Goal: Task Accomplishment & Management: Manage account settings

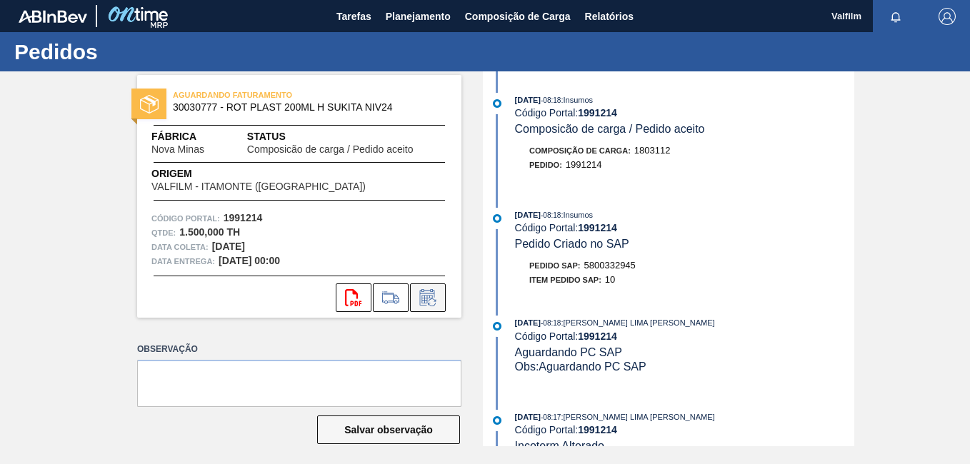
click at [434, 298] on icon at bounding box center [428, 297] width 23 height 17
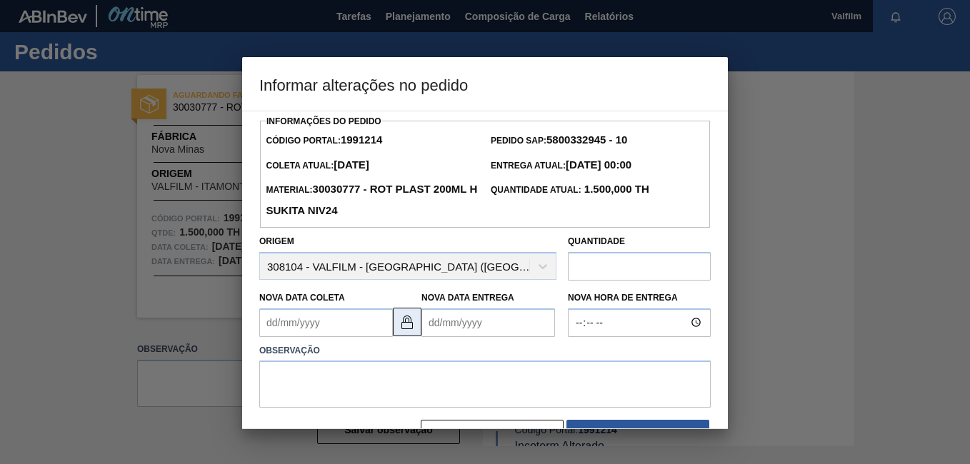
click at [401, 328] on img at bounding box center [407, 322] width 17 height 17
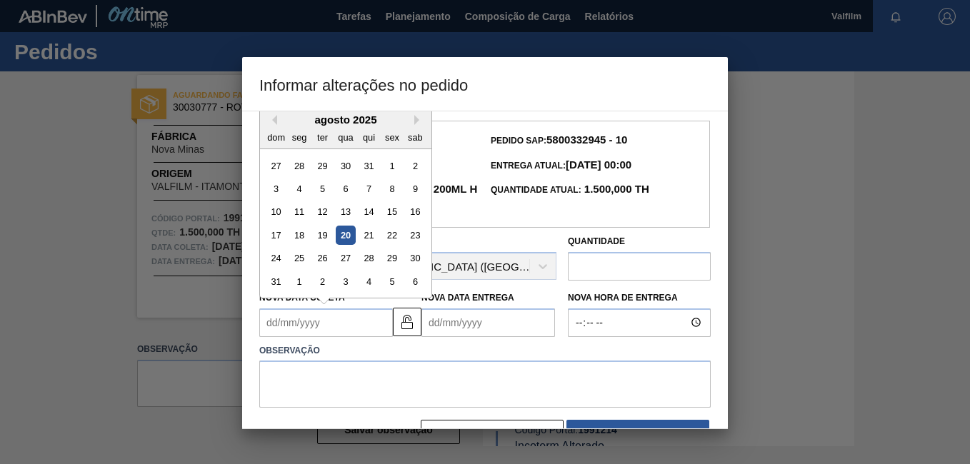
click at [299, 321] on Coleta1991214 "Nova Data Coleta" at bounding box center [326, 323] width 134 height 29
drag, startPoint x: 299, startPoint y: 261, endPoint x: 360, endPoint y: 294, distance: 70.0
click at [299, 260] on div "25" at bounding box center [299, 258] width 19 height 19
type Coleta1991214 "[DATE]"
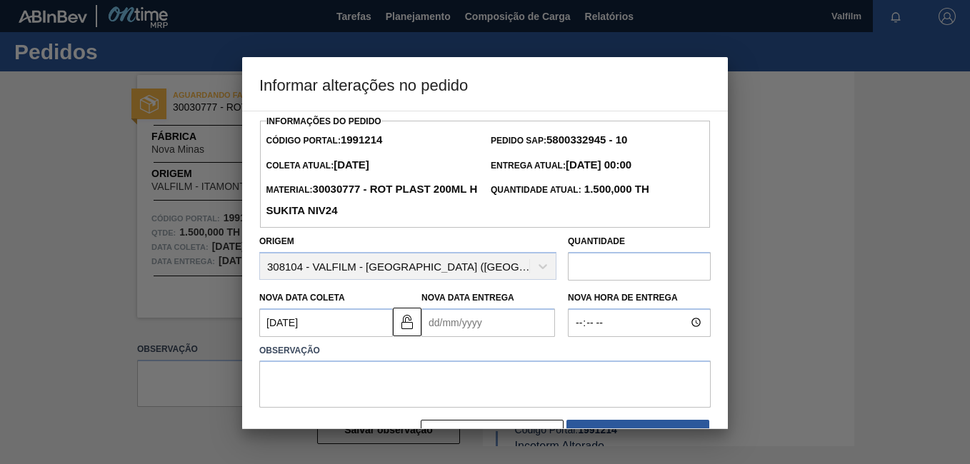
click at [469, 326] on Entrega1991214 "Nova Data Entrega" at bounding box center [489, 323] width 134 height 29
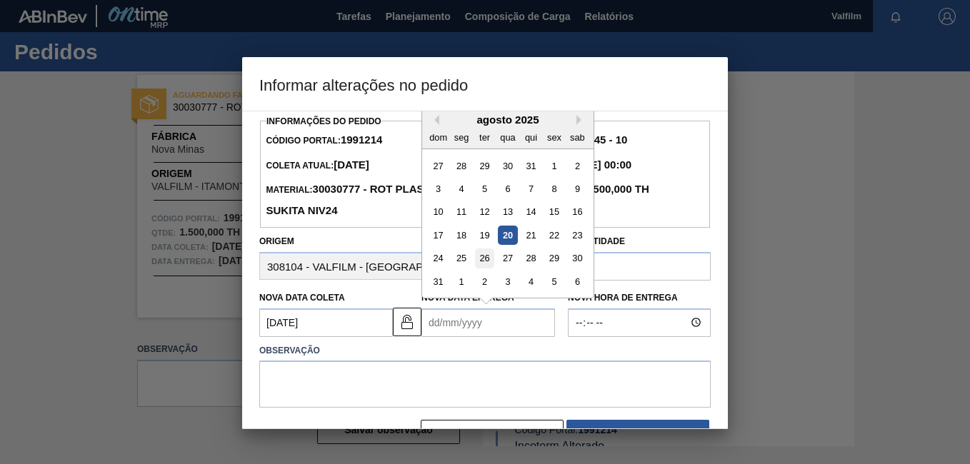
click at [485, 263] on div "26" at bounding box center [484, 258] width 19 height 19
type Entrega1991214 "[DATE]"
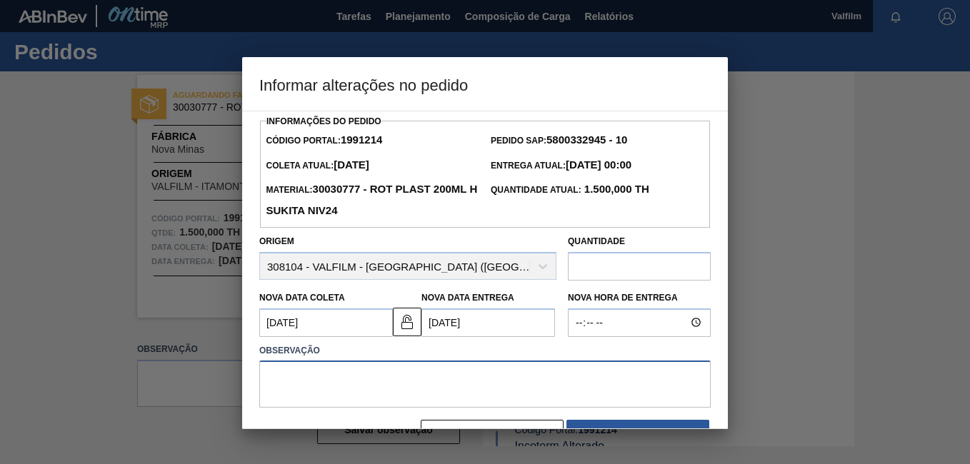
drag, startPoint x: 434, startPoint y: 401, endPoint x: 442, endPoint y: 402, distance: 8.7
click at [434, 400] on textarea at bounding box center [485, 384] width 452 height 47
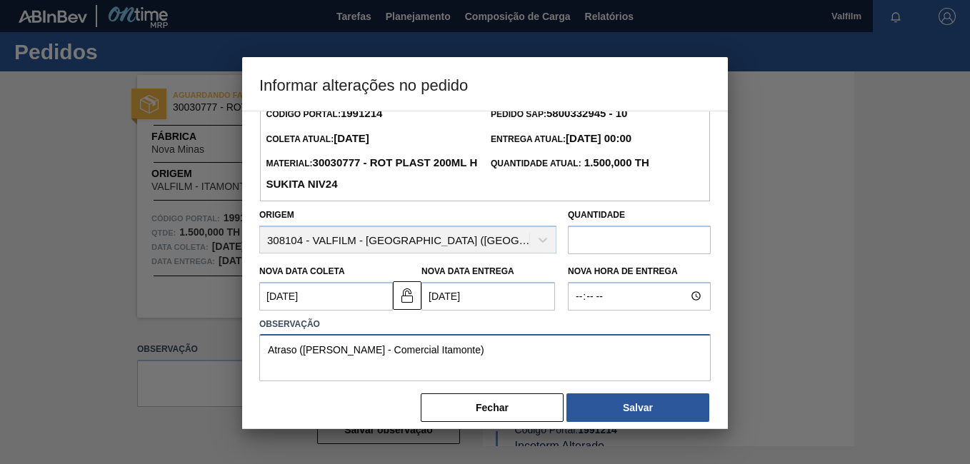
scroll to position [41, 0]
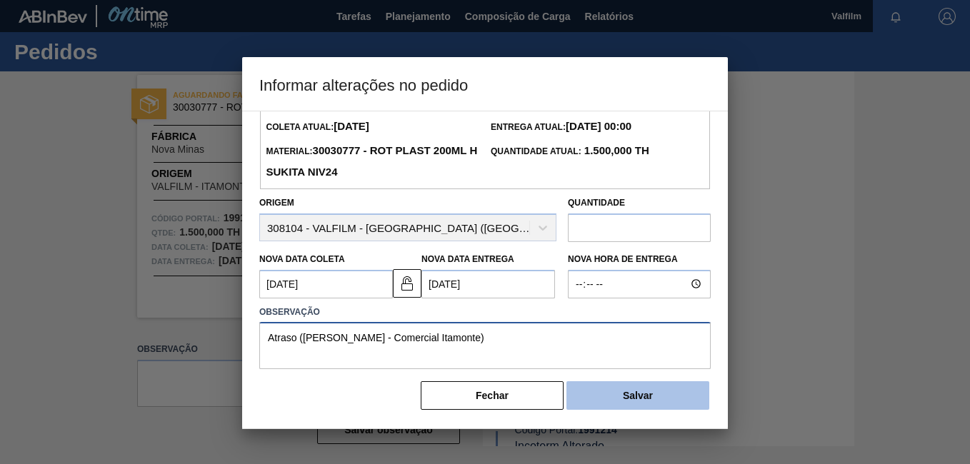
type textarea "Atraso ([PERSON_NAME] - Comercial Itamonte)"
click at [587, 389] on button "Salvar" at bounding box center [638, 396] width 143 height 29
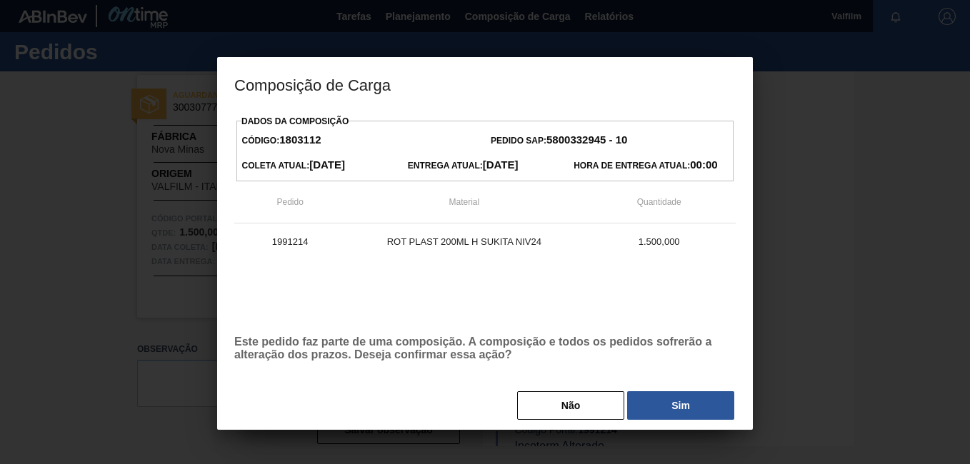
drag, startPoint x: 588, startPoint y: 405, endPoint x: 536, endPoint y: 301, distance: 116.6
click at [587, 404] on button "Não" at bounding box center [570, 406] width 107 height 29
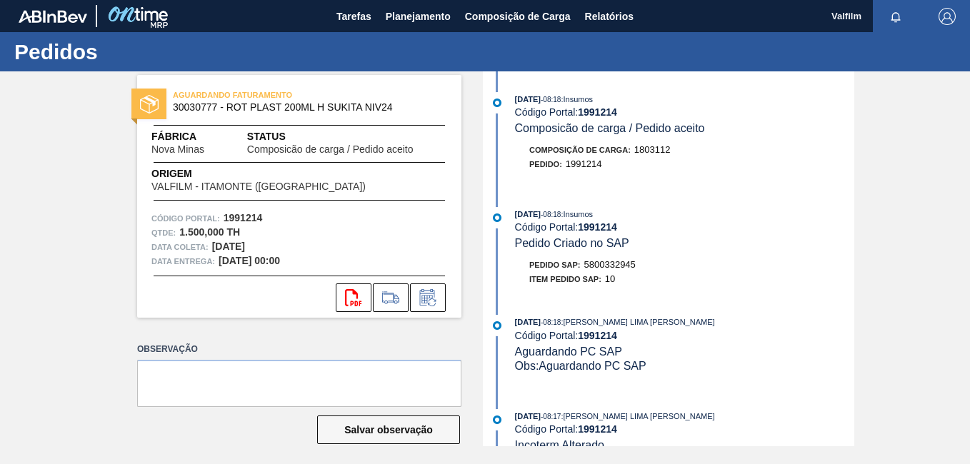
scroll to position [0, 0]
click at [440, 304] on button at bounding box center [428, 298] width 36 height 29
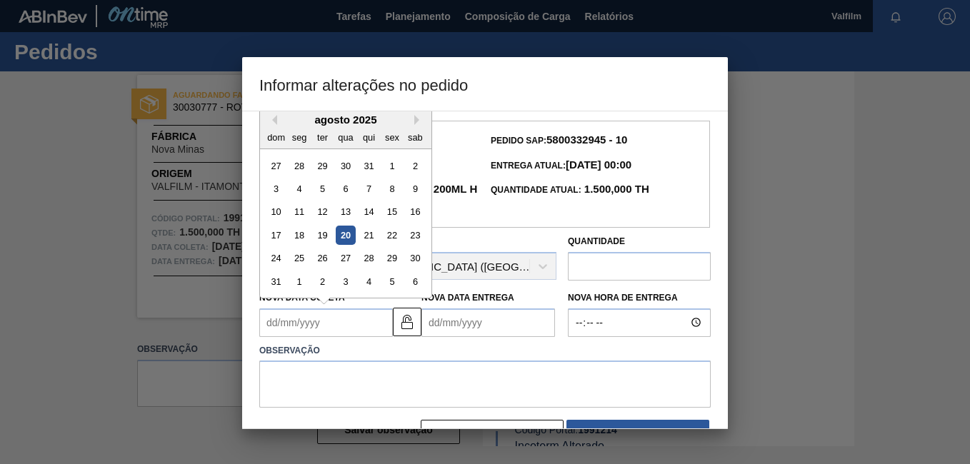
click at [269, 317] on Coleta1991214 "Nova Data Coleta" at bounding box center [326, 323] width 134 height 29
click at [306, 265] on div "25" at bounding box center [299, 258] width 19 height 19
type Coleta1991214 "[DATE]"
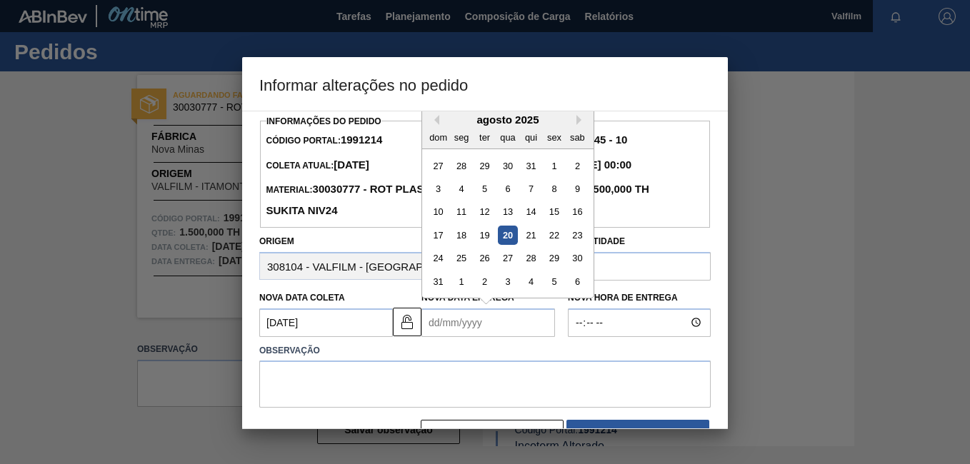
click at [446, 314] on Entrega1991214 "Nova Data Entrega" at bounding box center [489, 323] width 134 height 29
drag, startPoint x: 481, startPoint y: 264, endPoint x: 363, endPoint y: 364, distance: 155.1
click at [481, 264] on div "26" at bounding box center [484, 258] width 19 height 19
type Entrega1991214 "[DATE]"
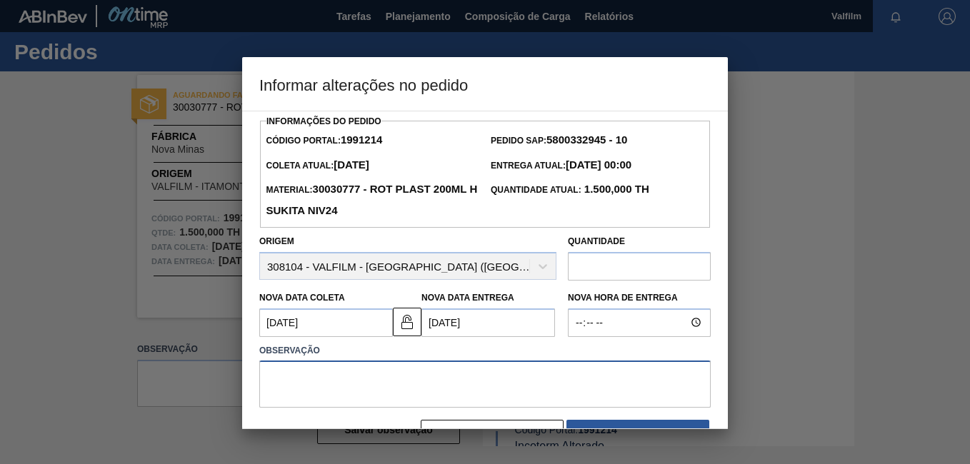
click at [349, 392] on textarea at bounding box center [485, 384] width 452 height 47
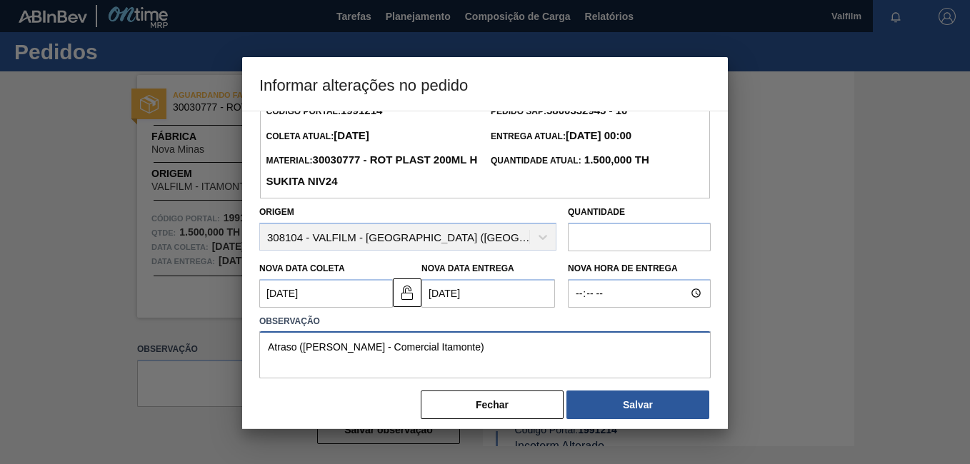
scroll to position [41, 0]
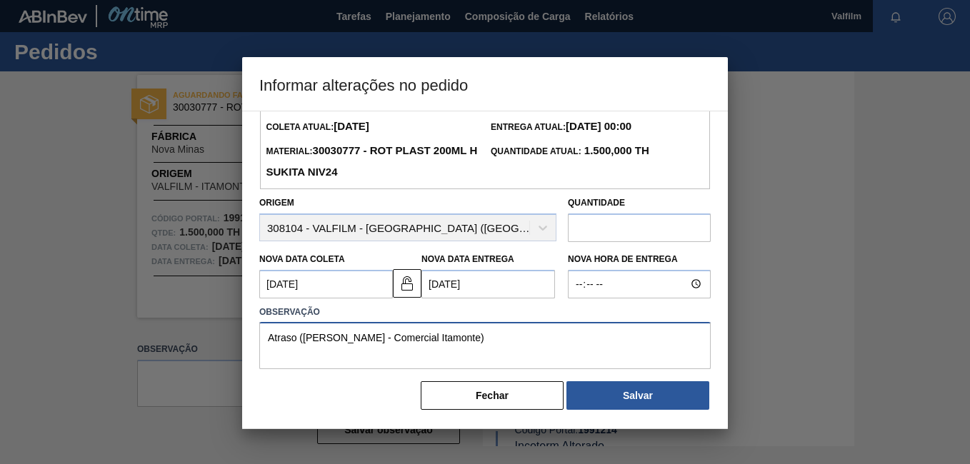
type textarea "Atraso ([PERSON_NAME] - Comercial Itamonte)"
click at [617, 412] on div "Informações do Pedido Código Portal: 1991214 Pedido SAP: 5800332945 - 10 [PERSO…" at bounding box center [485, 270] width 486 height 319
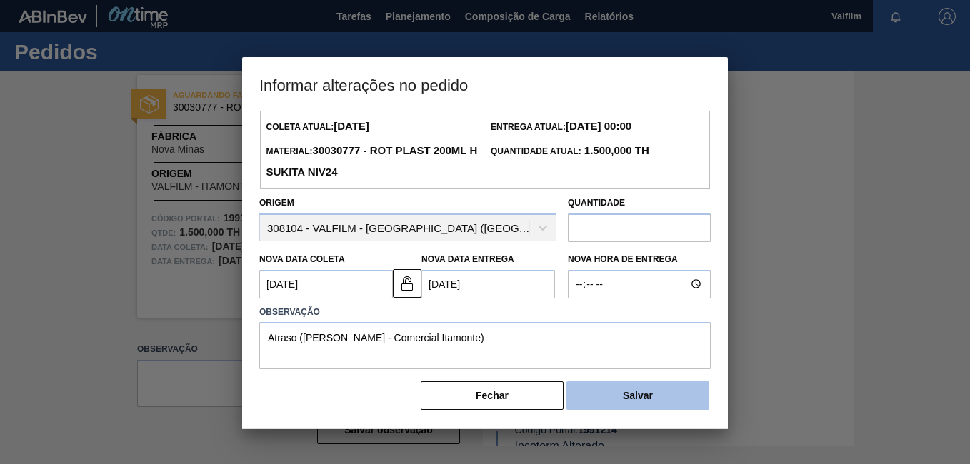
click at [617, 401] on button "Salvar" at bounding box center [638, 396] width 143 height 29
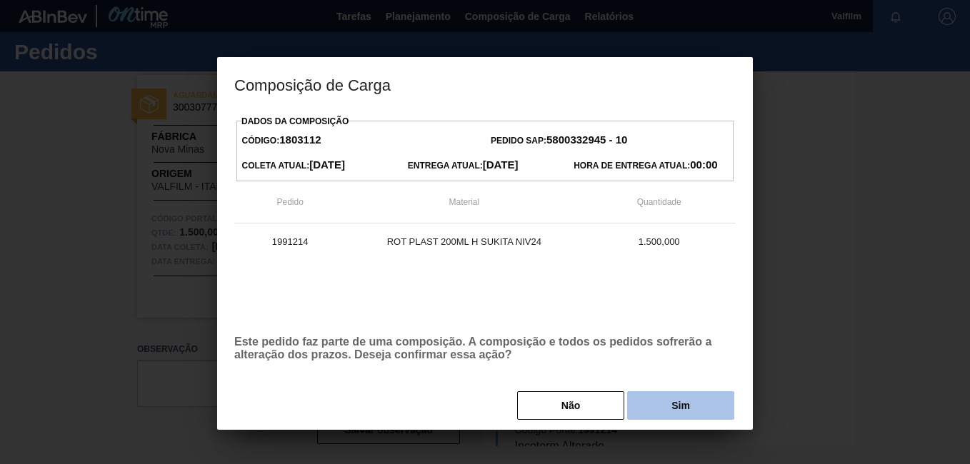
drag, startPoint x: 628, startPoint y: 399, endPoint x: 659, endPoint y: 402, distance: 30.9
click at [659, 402] on button "Sim" at bounding box center [680, 406] width 107 height 29
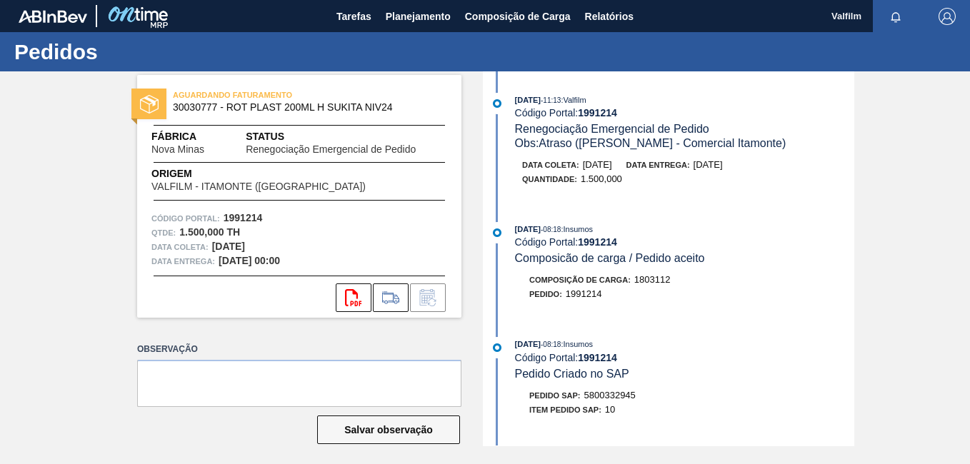
drag, startPoint x: 789, startPoint y: 409, endPoint x: 697, endPoint y: 419, distance: 91.9
click at [789, 409] on div "Item pedido SAP: 10" at bounding box center [684, 410] width 339 height 14
